Goal: Complete application form

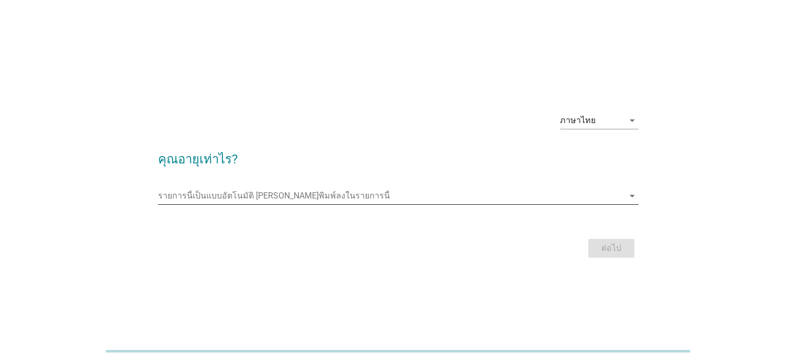
click at [221, 194] on input "รายการนี้เป็นแบบอัตโนมัติ คุณสามารถพิมพ์ลงในรายการนี้" at bounding box center [391, 195] width 466 height 17
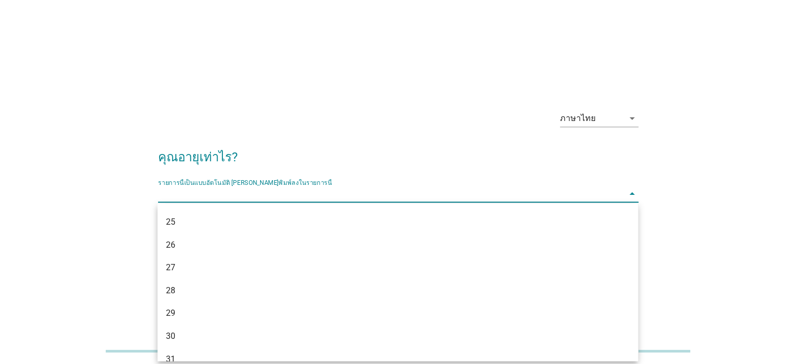
scroll to position [262, 0]
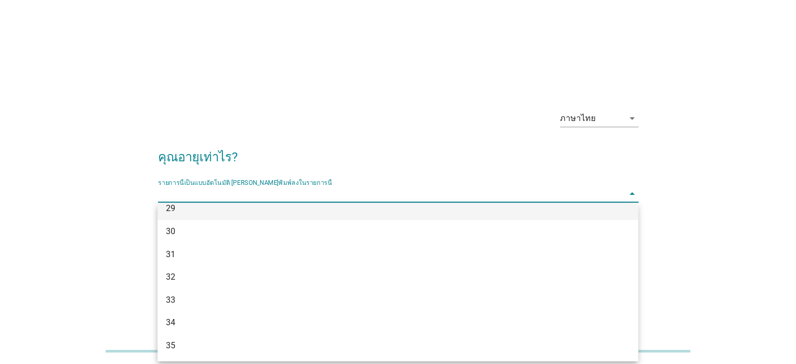
click at [181, 215] on div "29" at bounding box center [398, 208] width 481 height 23
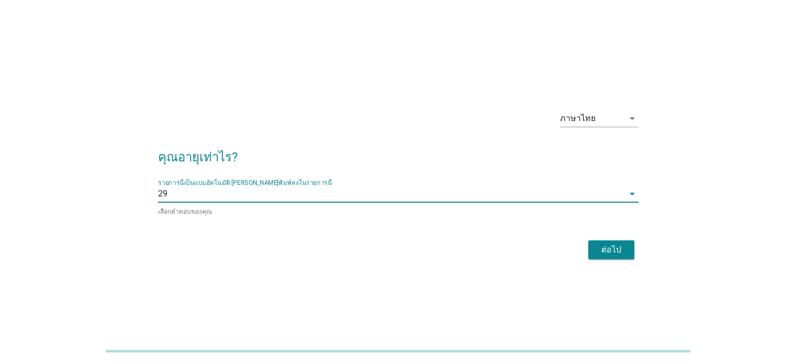
click at [611, 249] on div "ต่อไป" at bounding box center [611, 249] width 29 height 13
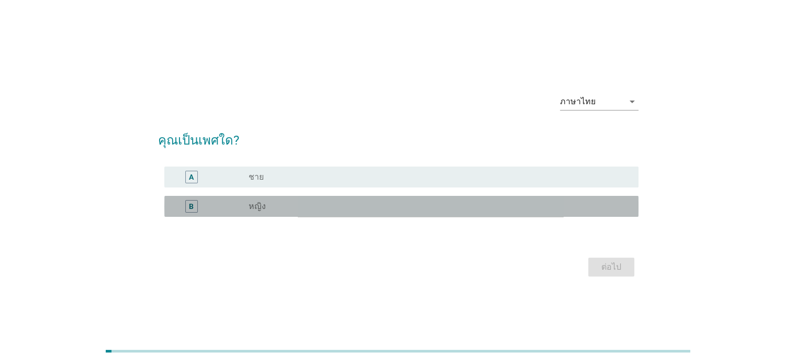
click at [250, 203] on label "หญิง" at bounding box center [257, 206] width 17 height 10
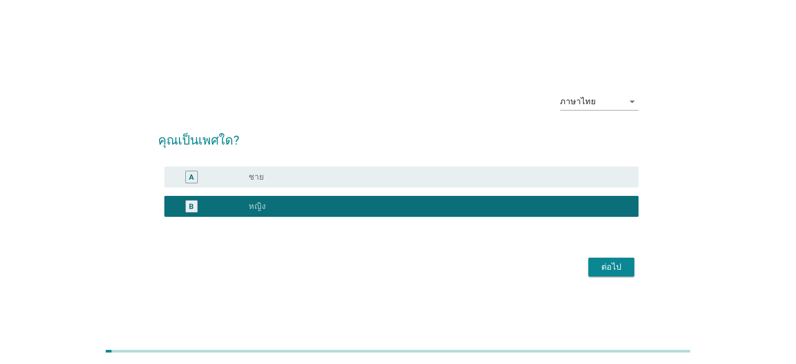
click at [622, 269] on div "ต่อไป" at bounding box center [611, 267] width 29 height 13
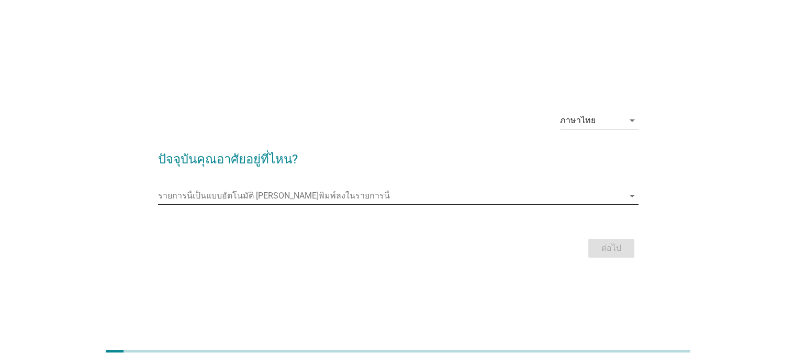
click at [247, 196] on input "รายการนี้เป็นแบบอัตโนมัติ คุณสามารถพิมพ์ลงในรายการนี้" at bounding box center [391, 195] width 466 height 17
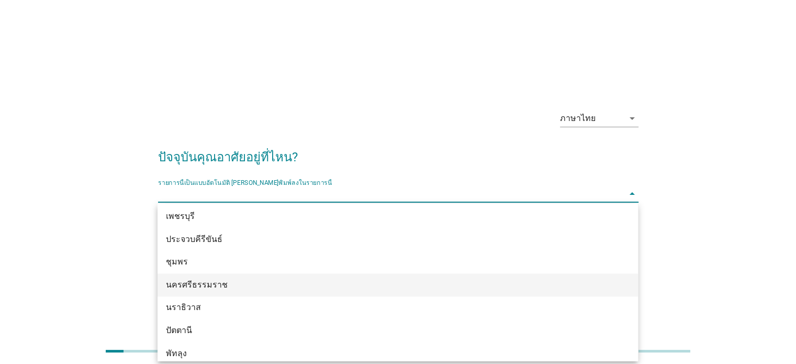
scroll to position [1413, 0]
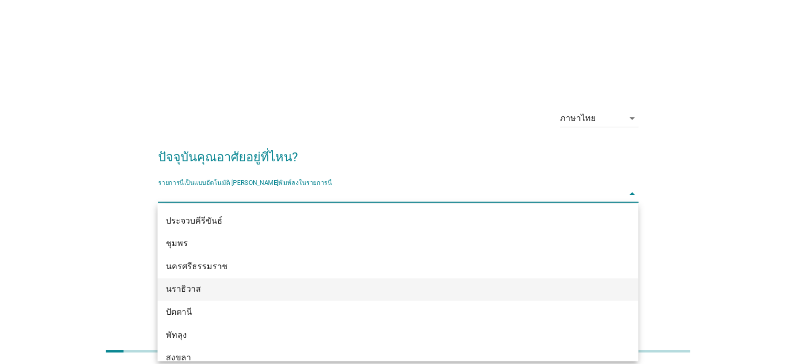
click at [202, 292] on div "นราธิวาส" at bounding box center [378, 289] width 425 height 13
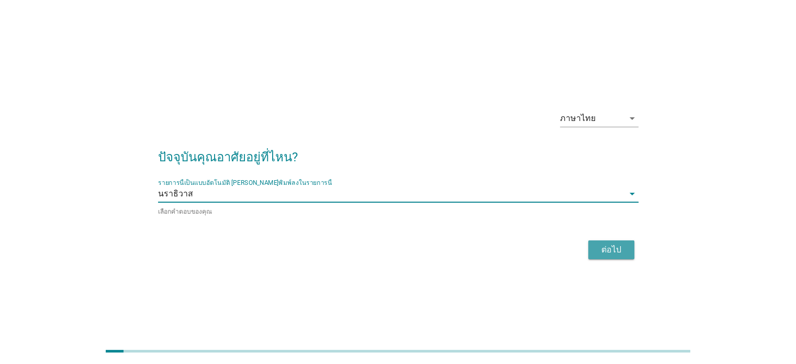
click at [614, 247] on div "ต่อไป" at bounding box center [611, 249] width 29 height 13
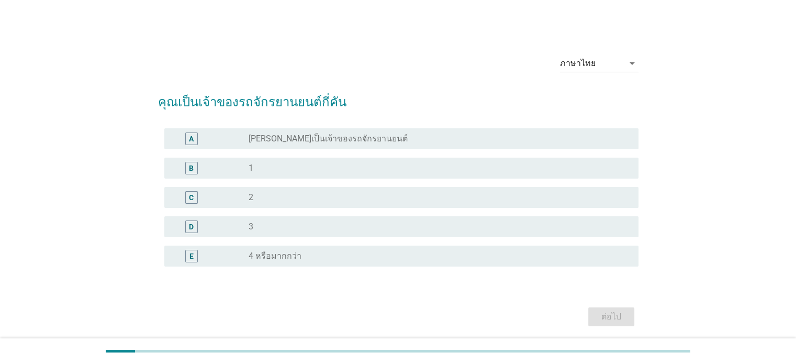
click at [282, 165] on div "radio_button_unchecked 1" at bounding box center [435, 168] width 373 height 10
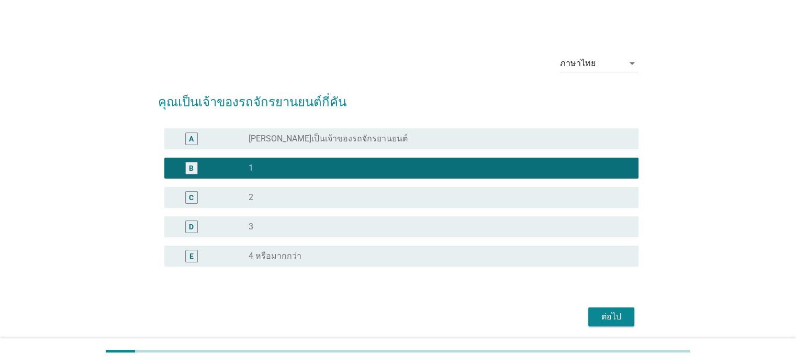
click at [604, 312] on div "ต่อไป" at bounding box center [611, 316] width 29 height 13
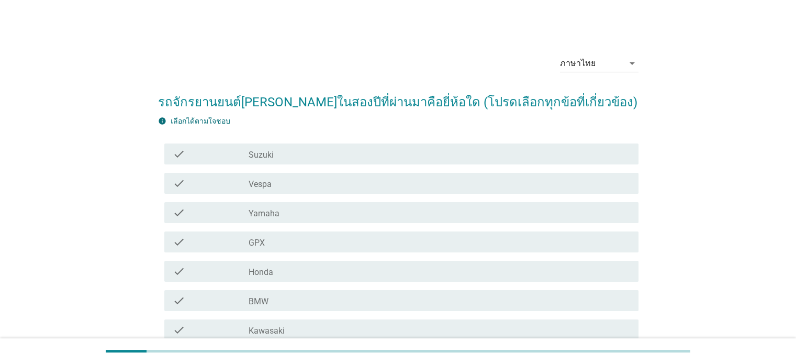
click at [278, 213] on label "Yamaha" at bounding box center [264, 213] width 31 height 10
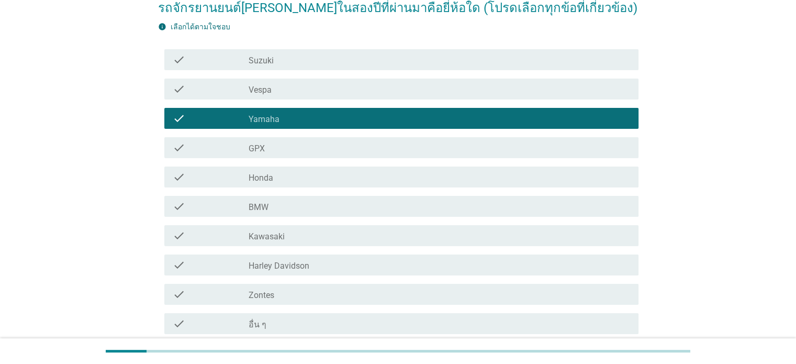
scroll to position [157, 0]
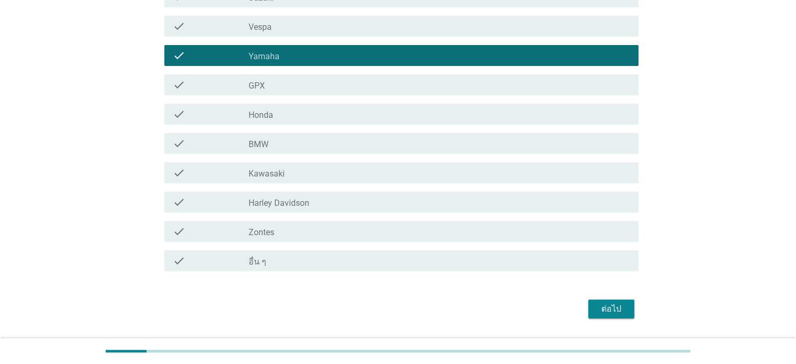
click at [618, 301] on button "ต่อไป" at bounding box center [611, 308] width 46 height 19
